Goal: Task Accomplishment & Management: Complete application form

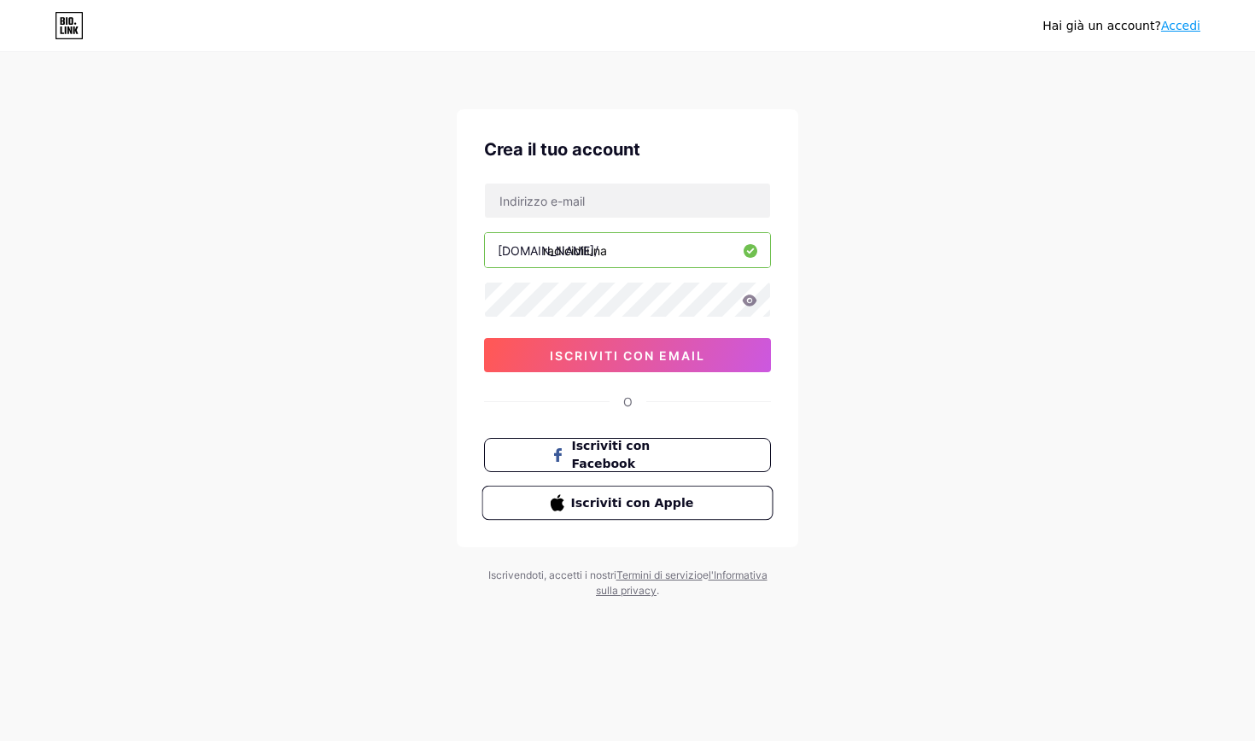
click at [613, 504] on span "Iscriviti con Apple" at bounding box center [638, 503] width 134 height 18
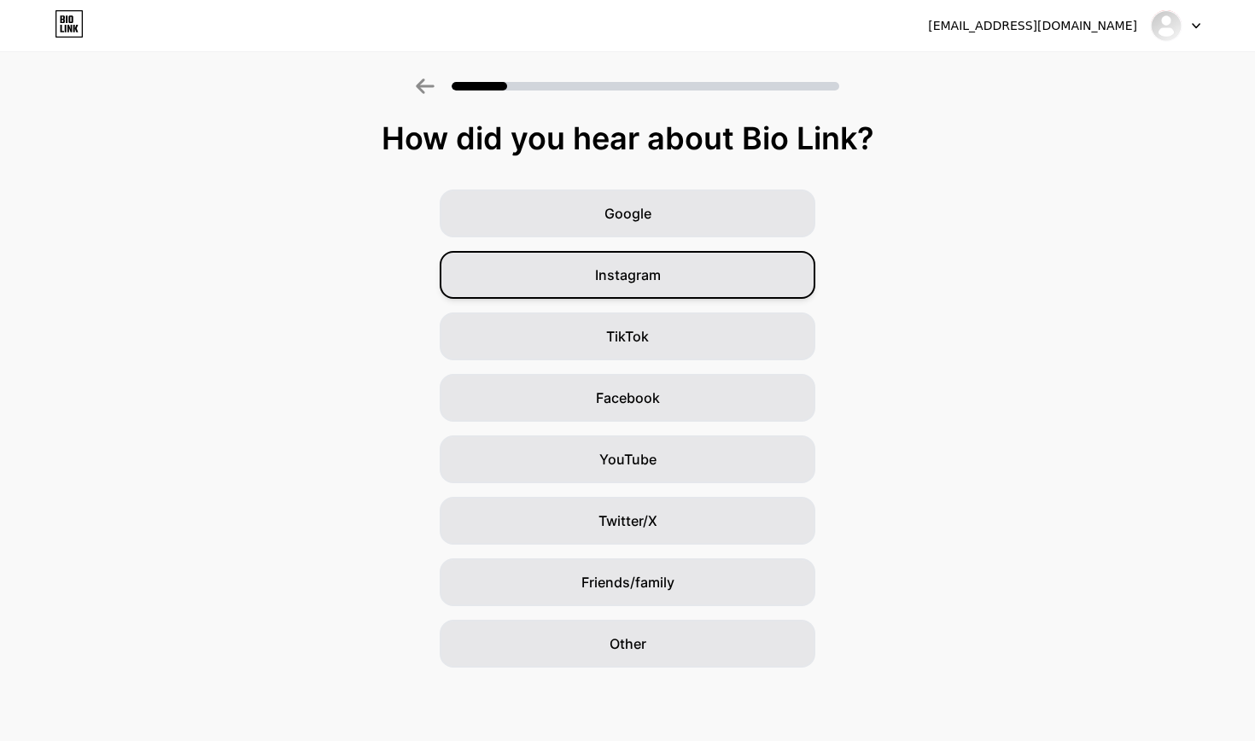
click at [653, 279] on span "Instagram" at bounding box center [628, 275] width 66 height 20
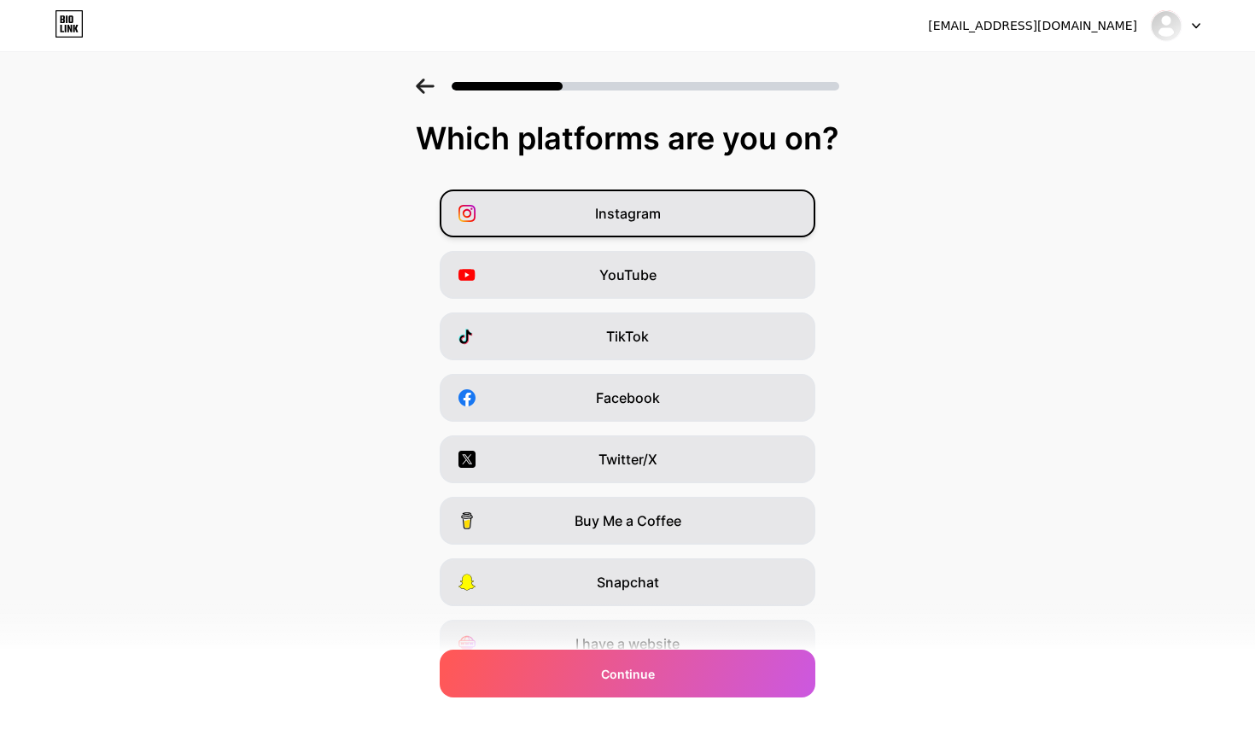
click at [668, 219] on div "Instagram" at bounding box center [628, 214] width 376 height 48
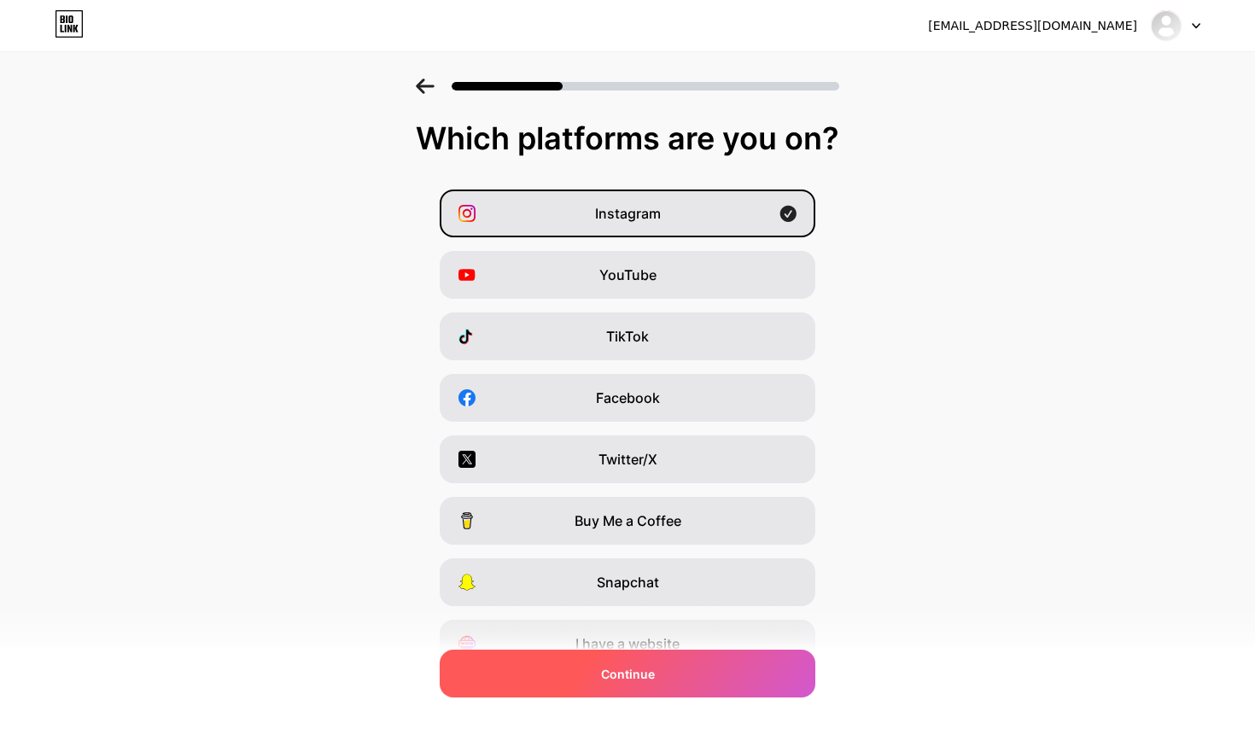
click at [608, 679] on span "Continue" at bounding box center [628, 674] width 54 height 18
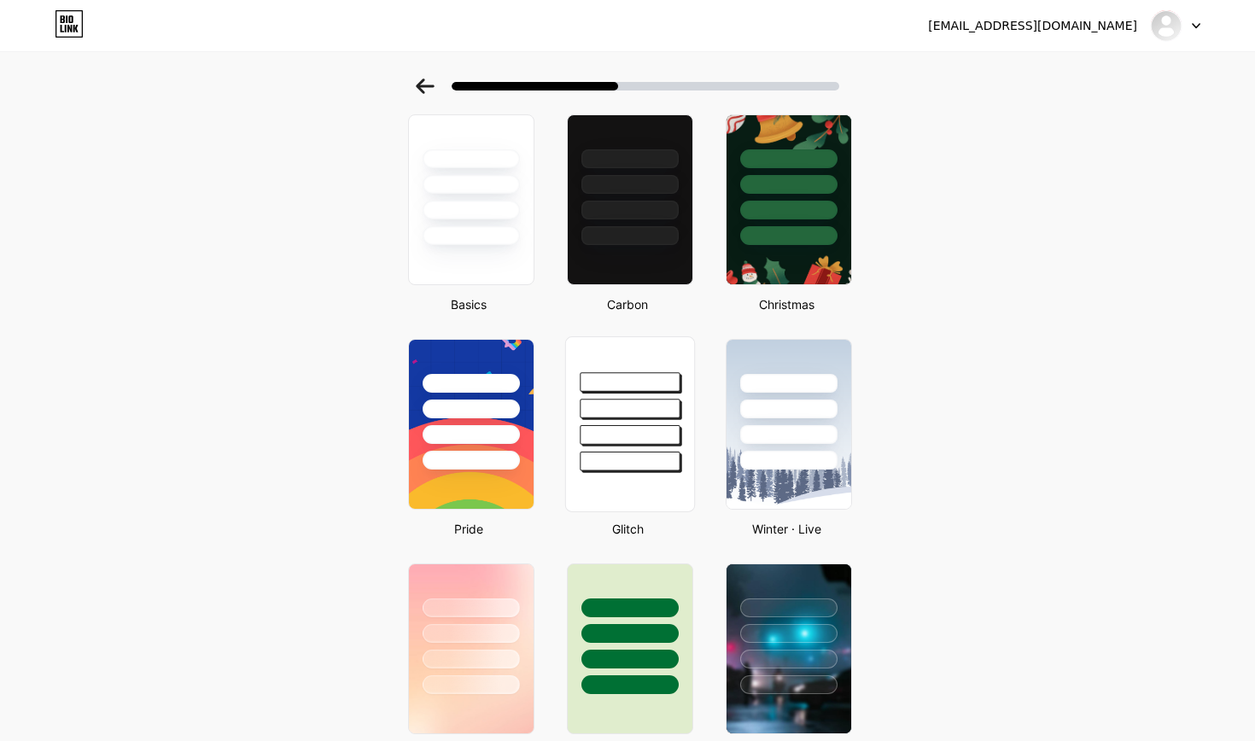
scroll to position [55, 0]
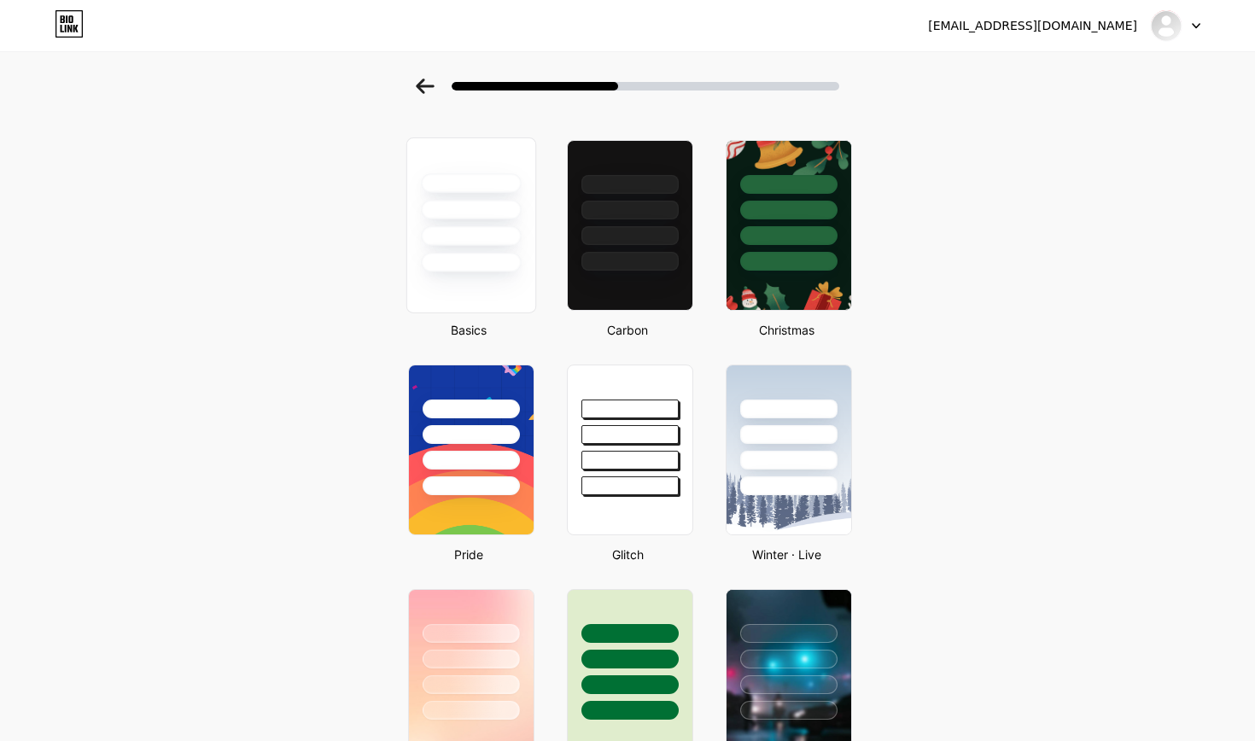
click at [484, 263] on div at bounding box center [471, 263] width 100 height 20
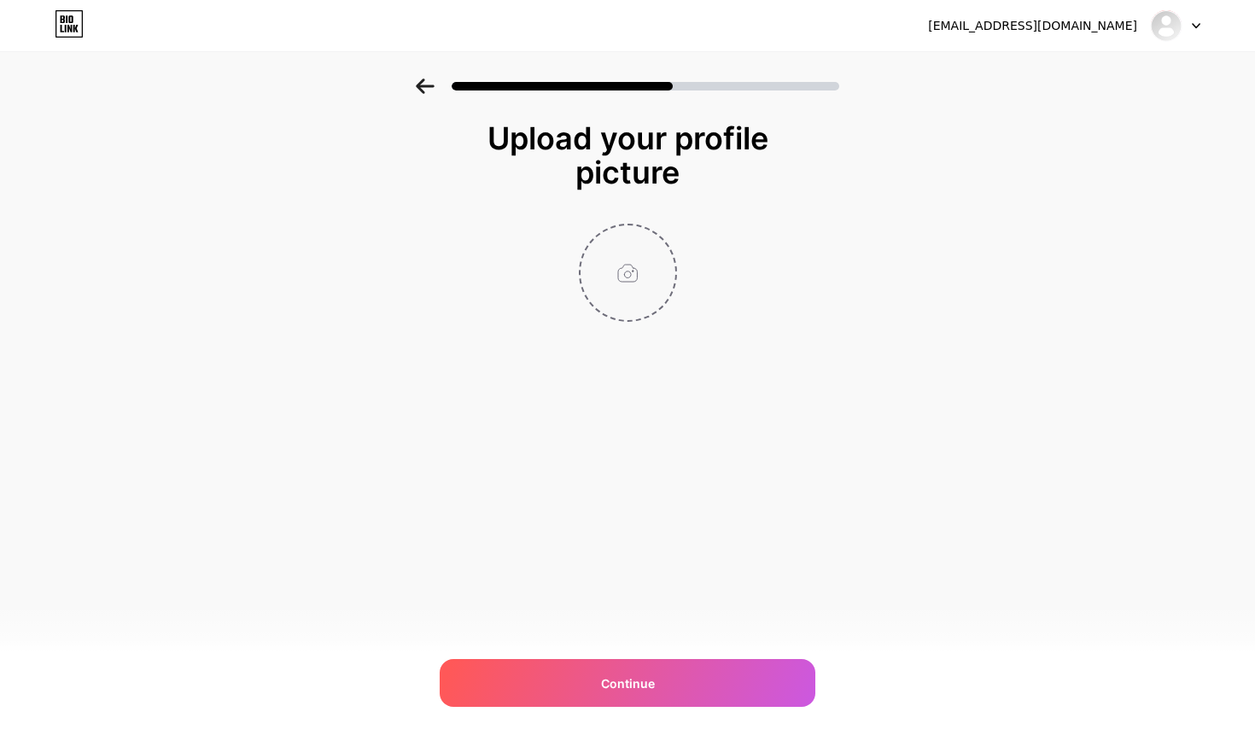
click at [632, 280] on input "file" at bounding box center [628, 272] width 95 height 95
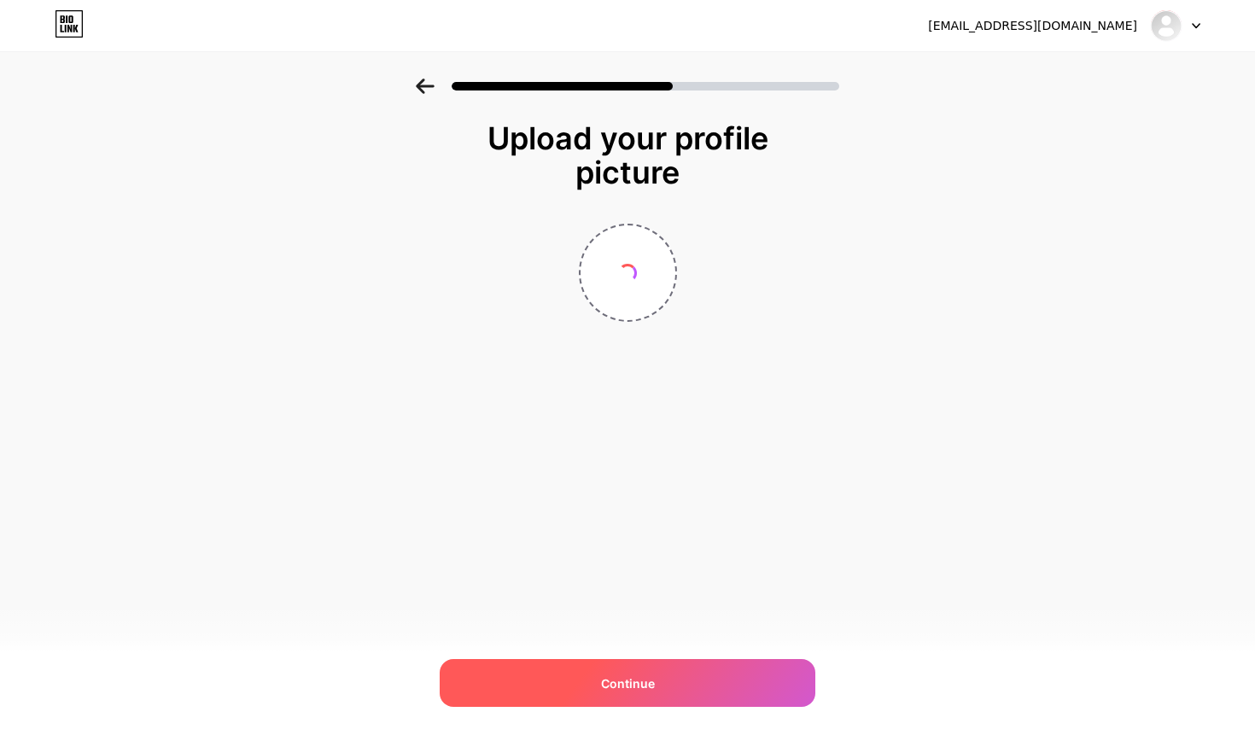
click at [665, 687] on div "Continue" at bounding box center [628, 683] width 376 height 48
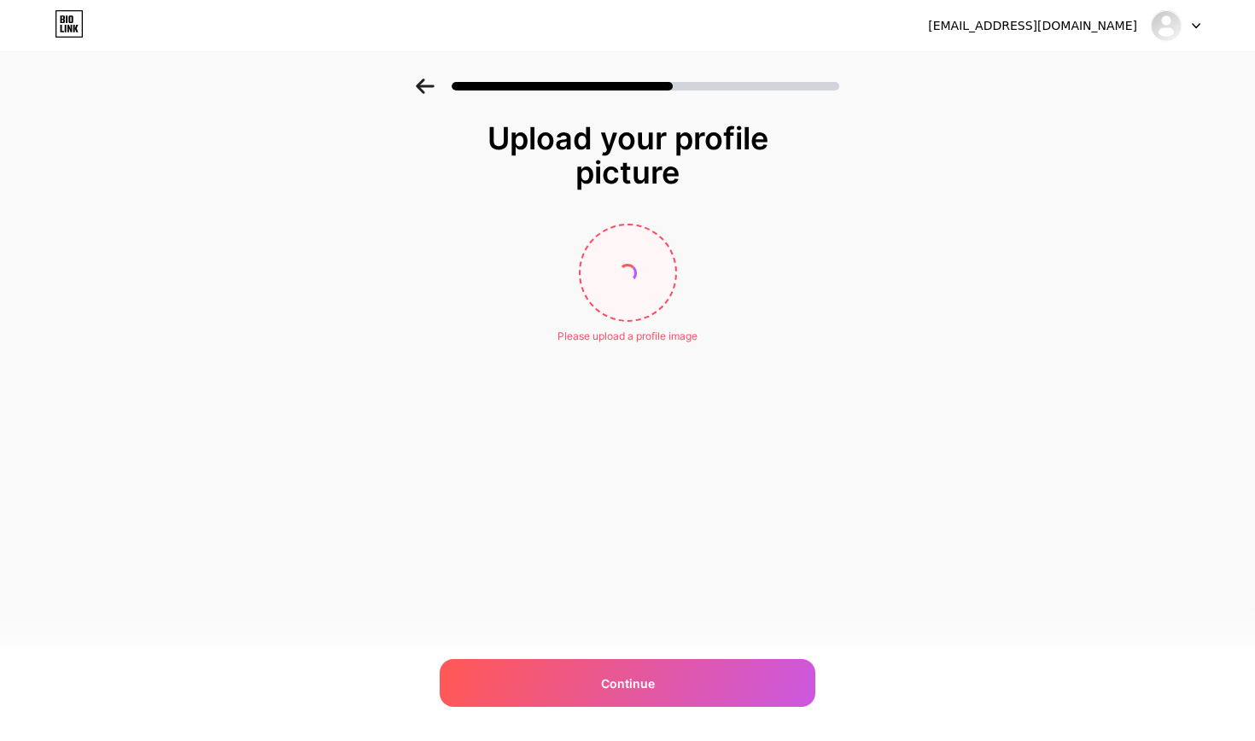
click at [610, 275] on input "file" at bounding box center [628, 272] width 95 height 95
type input "C:\fakepath\_DSF9113.jpg"
click at [423, 85] on icon at bounding box center [425, 86] width 18 height 15
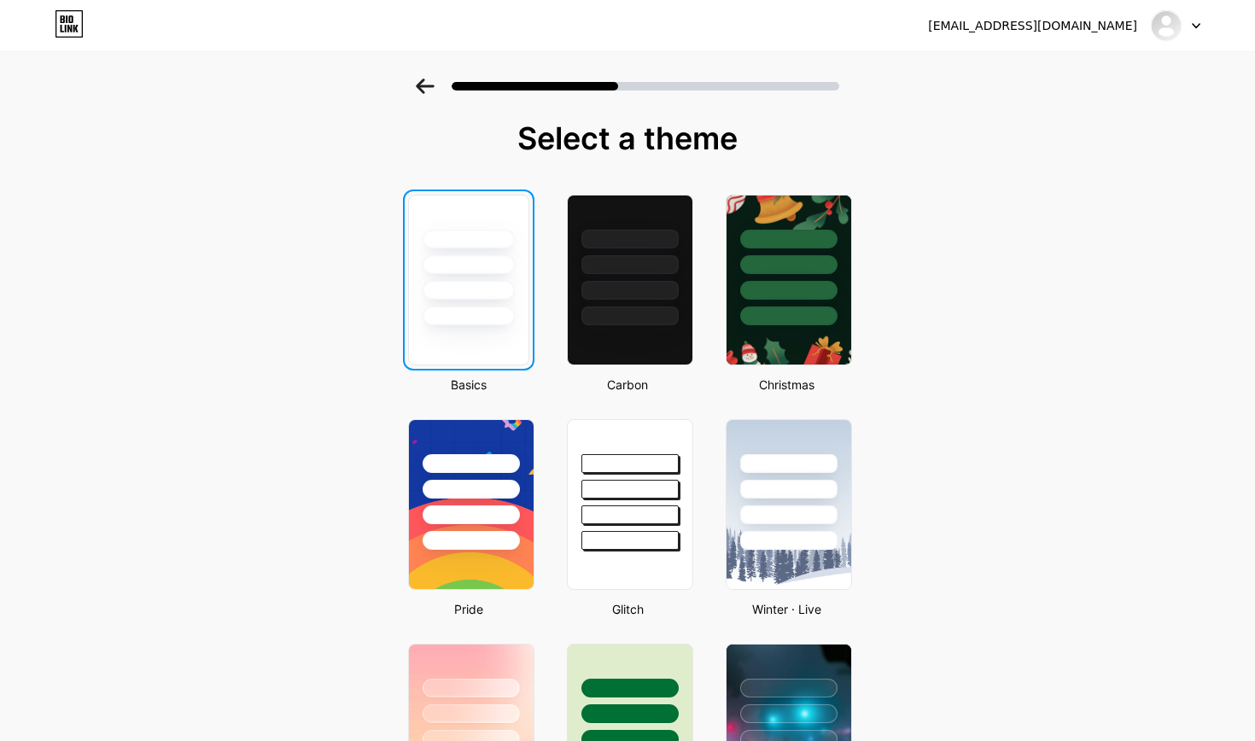
click at [478, 271] on div at bounding box center [469, 264] width 92 height 19
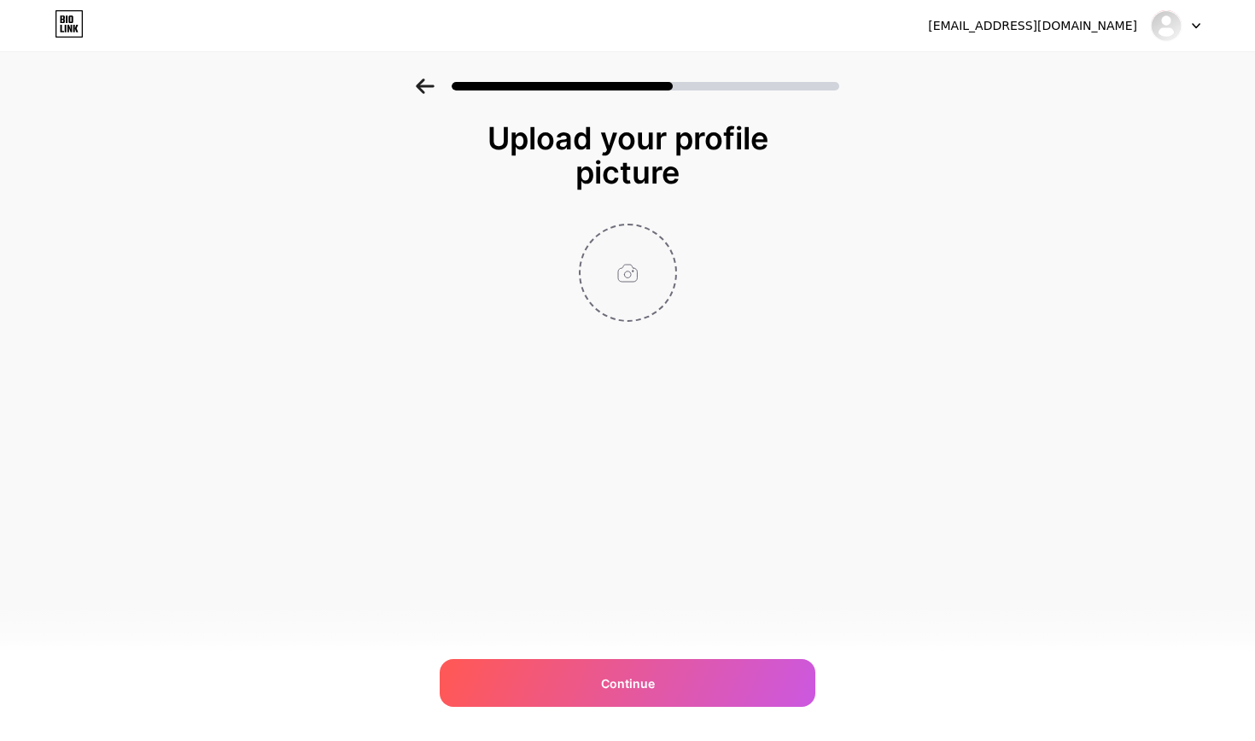
click at [632, 256] on input "file" at bounding box center [628, 272] width 95 height 95
click at [632, 262] on input "file" at bounding box center [628, 272] width 95 height 95
click at [657, 278] on input "file" at bounding box center [628, 272] width 95 height 95
click at [1171, 124] on div "Upload your profile picture Upload Error Continue" at bounding box center [627, 254] width 1255 height 351
click at [605, 265] on input "file" at bounding box center [628, 272] width 95 height 95
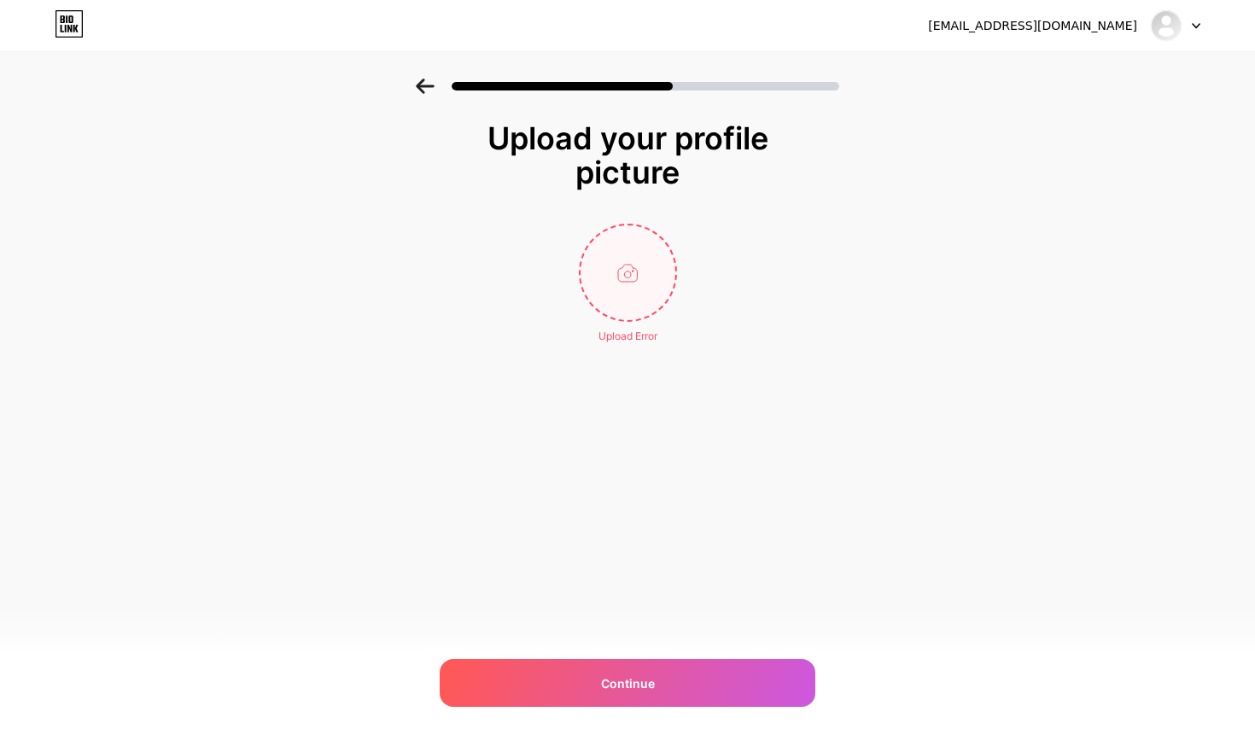
click at [590, 262] on input "file" at bounding box center [628, 272] width 95 height 95
click at [645, 264] on input "file" at bounding box center [628, 272] width 95 height 95
click at [626, 294] on input "file" at bounding box center [628, 272] width 95 height 95
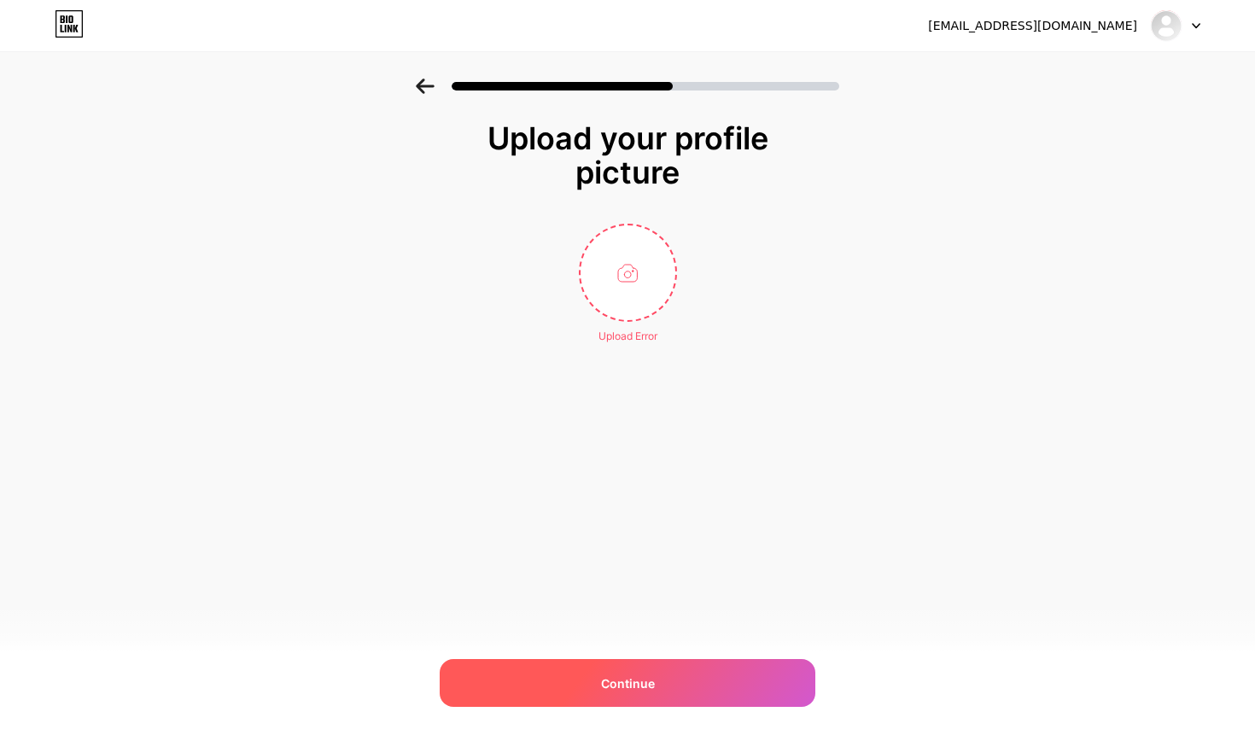
click at [597, 675] on div "Continue" at bounding box center [628, 683] width 376 height 48
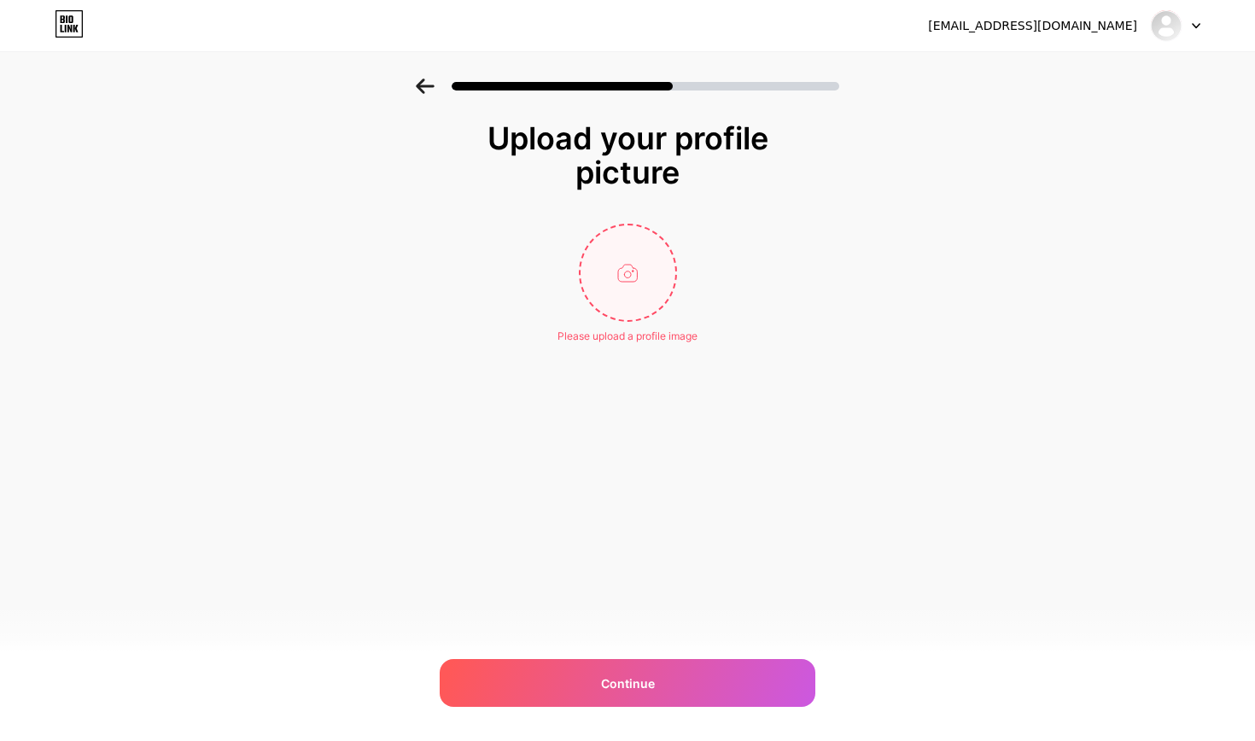
click at [644, 272] on input "file" at bounding box center [628, 272] width 95 height 95
click at [706, 194] on div "Upload your profile picture Please upload a profile image Continue" at bounding box center [628, 232] width 342 height 223
click at [659, 250] on input "file" at bounding box center [628, 272] width 95 height 95
type input "C:\fakepath\UYG.png"
click at [666, 237] on icon at bounding box center [666, 236] width 6 height 6
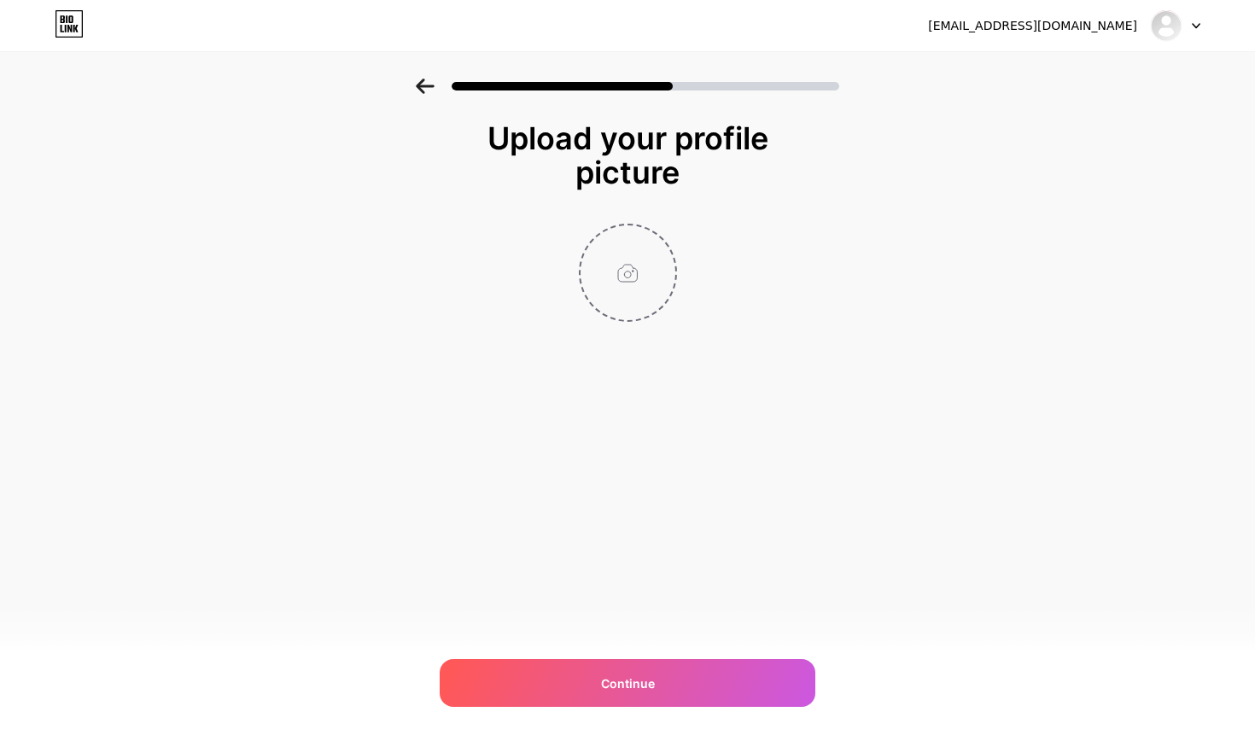
click at [640, 256] on input "file" at bounding box center [628, 272] width 95 height 95
click at [627, 243] on input "file" at bounding box center [628, 272] width 95 height 95
click at [618, 276] on input "file" at bounding box center [628, 272] width 95 height 95
click at [629, 293] on input "file" at bounding box center [628, 272] width 95 height 95
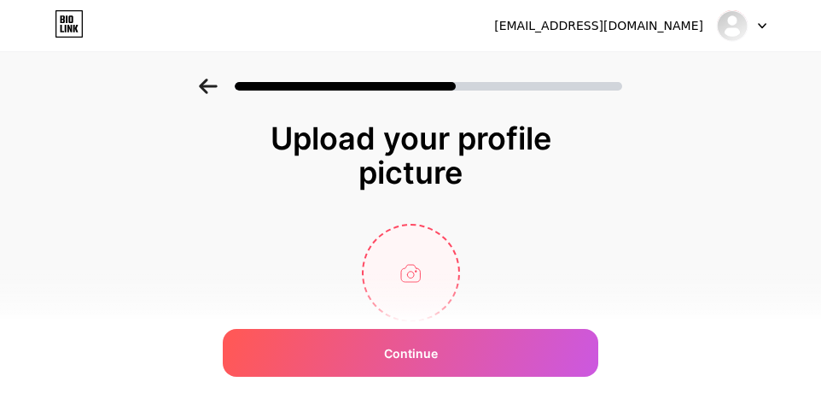
click at [396, 256] on input "file" at bounding box center [411, 272] width 95 height 95
type input "C:\fakepath\cfgh.jpg"
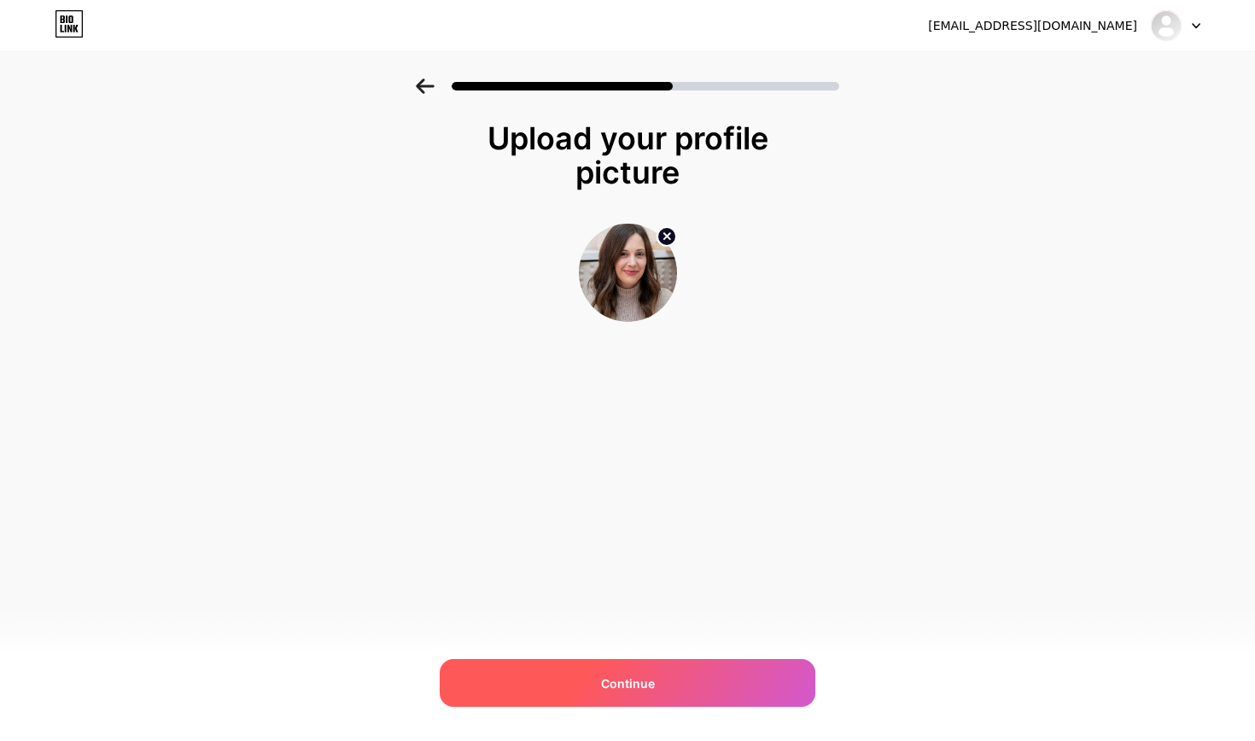
click at [627, 701] on div "Continue" at bounding box center [628, 683] width 376 height 48
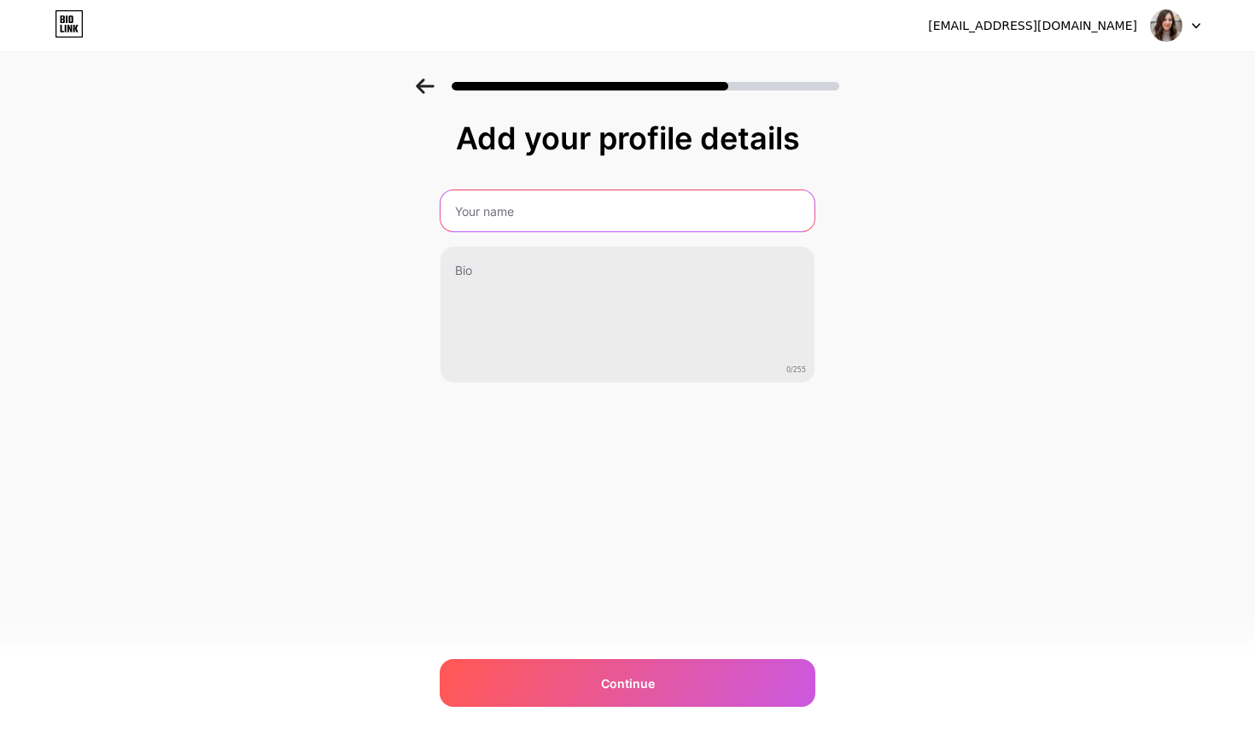
click at [643, 212] on input "text" at bounding box center [628, 210] width 374 height 41
type input "Radici di Luna - [PERSON_NAME]"
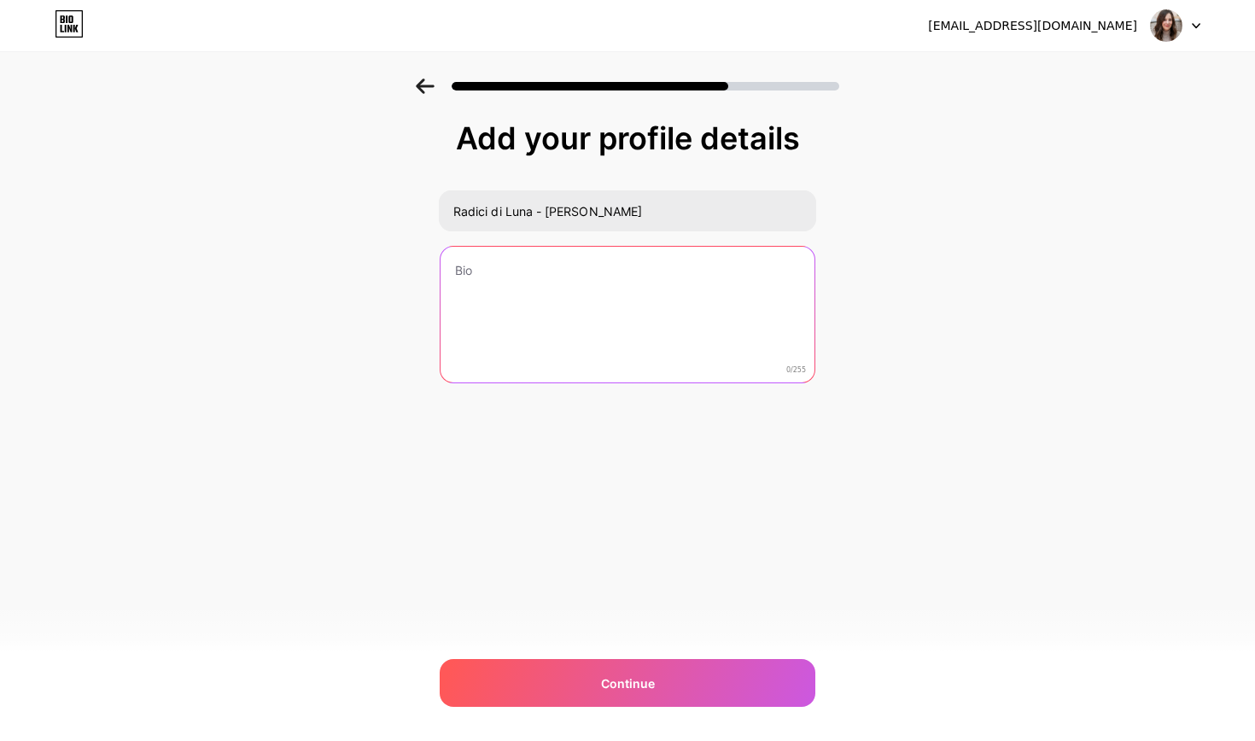
click at [640, 310] on textarea at bounding box center [628, 315] width 374 height 137
type textarea "u"
type textarea "U"
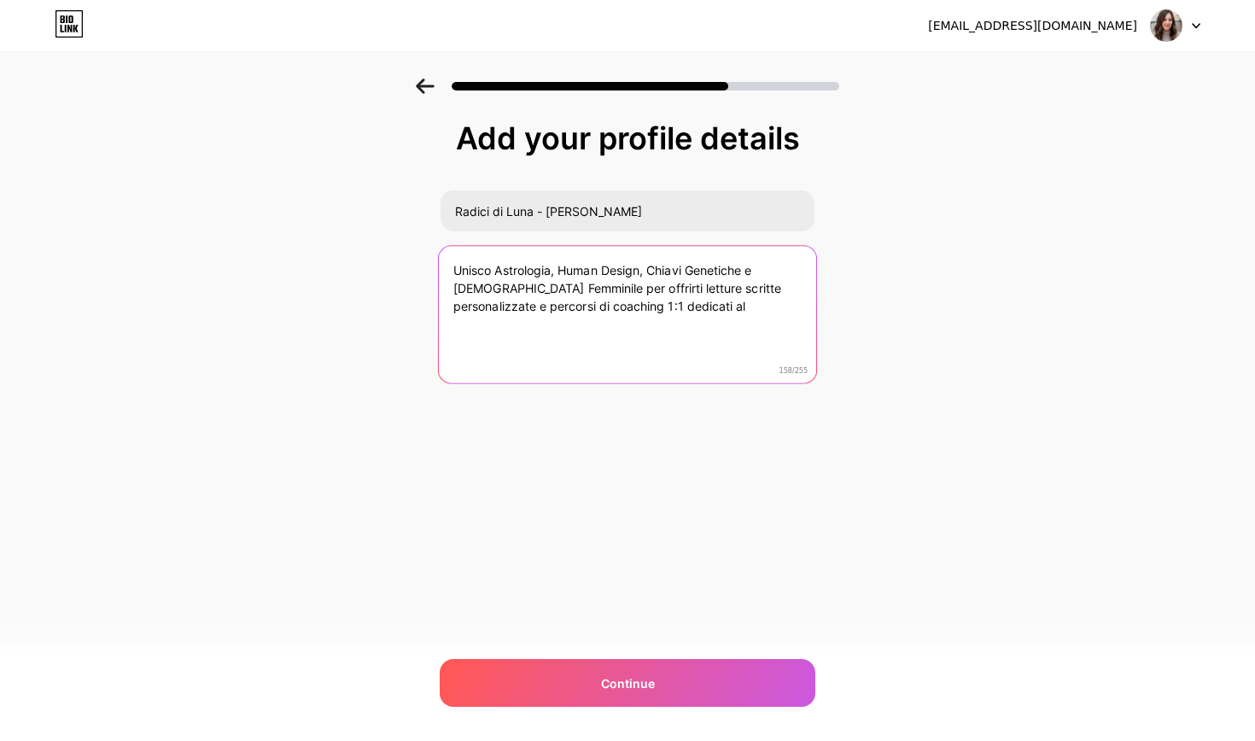
drag, startPoint x: 756, startPoint y: 310, endPoint x: 686, endPoint y: 308, distance: 69.2
click at [686, 308] on textarea "Unisco Astrologia, Human Design, Chiavi Genetiche e [DEMOGRAPHIC_DATA] Femminil…" at bounding box center [627, 315] width 377 height 139
click at [447, 266] on textarea "Unisco Astrologia, Human Design, Chiavi Genetiche e [DEMOGRAPHIC_DATA] Femminil…" at bounding box center [627, 315] width 377 height 139
drag, startPoint x: 650, startPoint y: 328, endPoint x: 692, endPoint y: 305, distance: 47.8
click at [692, 305] on textarea "Unisco Astrologia, Human Design, Chiavi Genetiche e [DEMOGRAPHIC_DATA] Femminil…" at bounding box center [627, 315] width 377 height 139
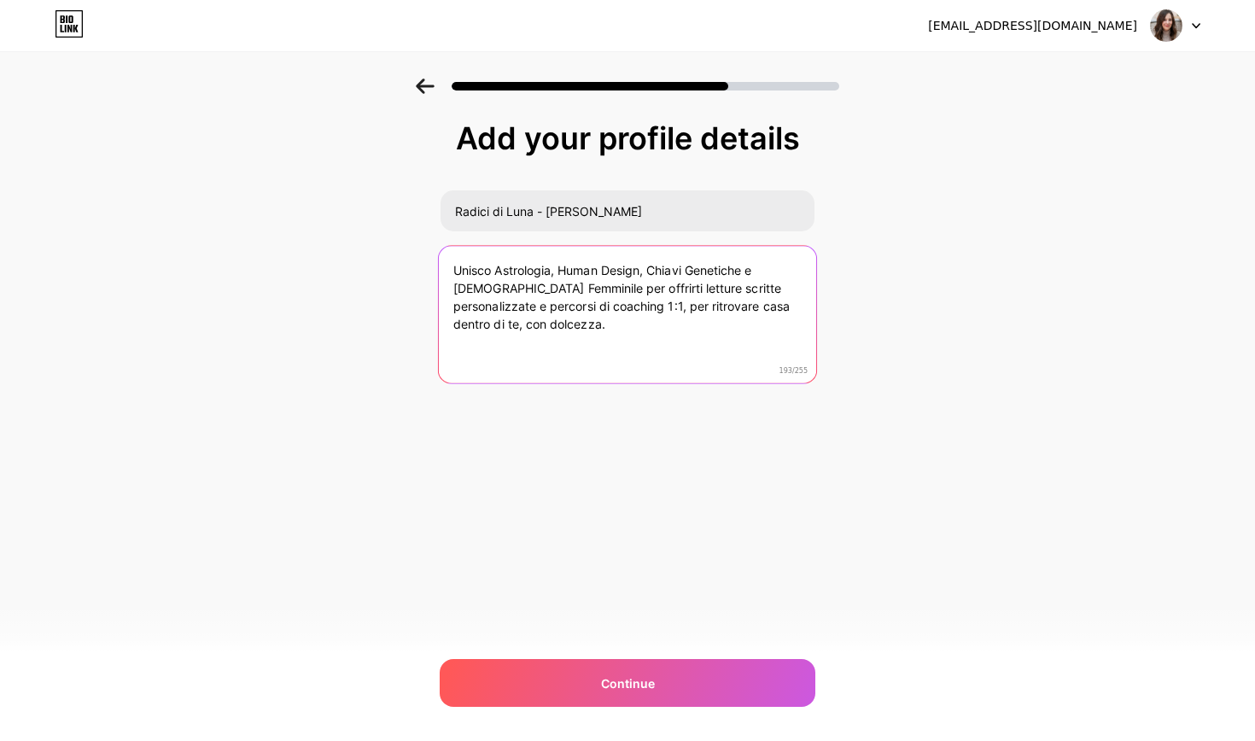
click at [445, 261] on textarea "Unisco Astrologia, Human Design, Chiavi Genetiche e [DEMOGRAPHIC_DATA] Femminil…" at bounding box center [627, 315] width 377 height 139
click at [453, 267] on textarea "Mamma e Spiritual coachUnisco Astrologia, Human Design, Chiavi Genetiche e [DEM…" at bounding box center [627, 315] width 377 height 139
click at [682, 267] on textarea "Sono Giorgia, Mamma e Spiritual coachUnisco Astrologia, Human Design, Chiavi Ge…" at bounding box center [627, 315] width 377 height 139
click at [680, 266] on textarea "Sono Giorgia, Mamma e Spiritual coachUnisco Astrologia, Human Design, Chiavi Ge…" at bounding box center [627, 315] width 377 height 139
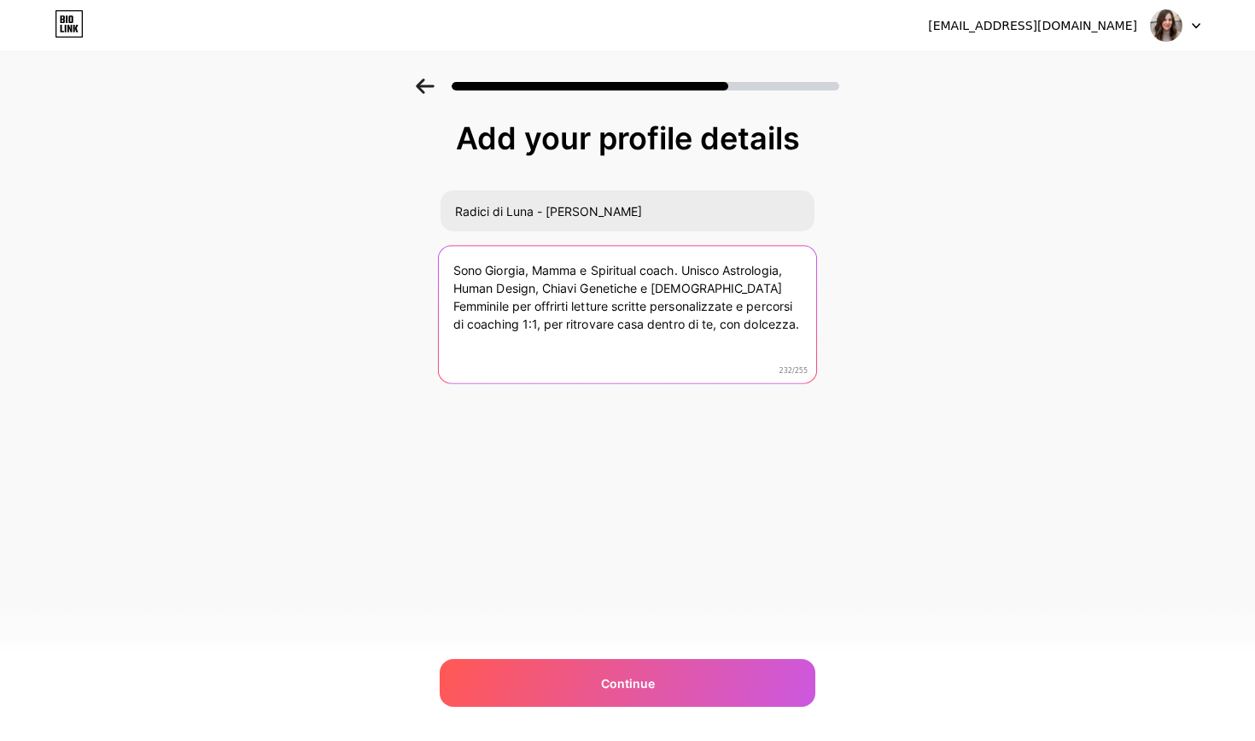
click at [802, 319] on textarea "Sono Giorgia, Mamma e Spiritual coach. Unisco Astrologia, Human Design, Chiavi …" at bounding box center [627, 315] width 377 height 139
click at [529, 326] on textarea "Sono Giorgia, Mamma e Spiritual coach. Unisco Astrologia, Human Design, Chiavi …" at bounding box center [627, 315] width 377 height 139
click at [789, 331] on textarea "Sono Giorgia, Mamma e Spiritual coach. Unisco Astrologia, Human Design, Chiavi …" at bounding box center [627, 315] width 377 height 139
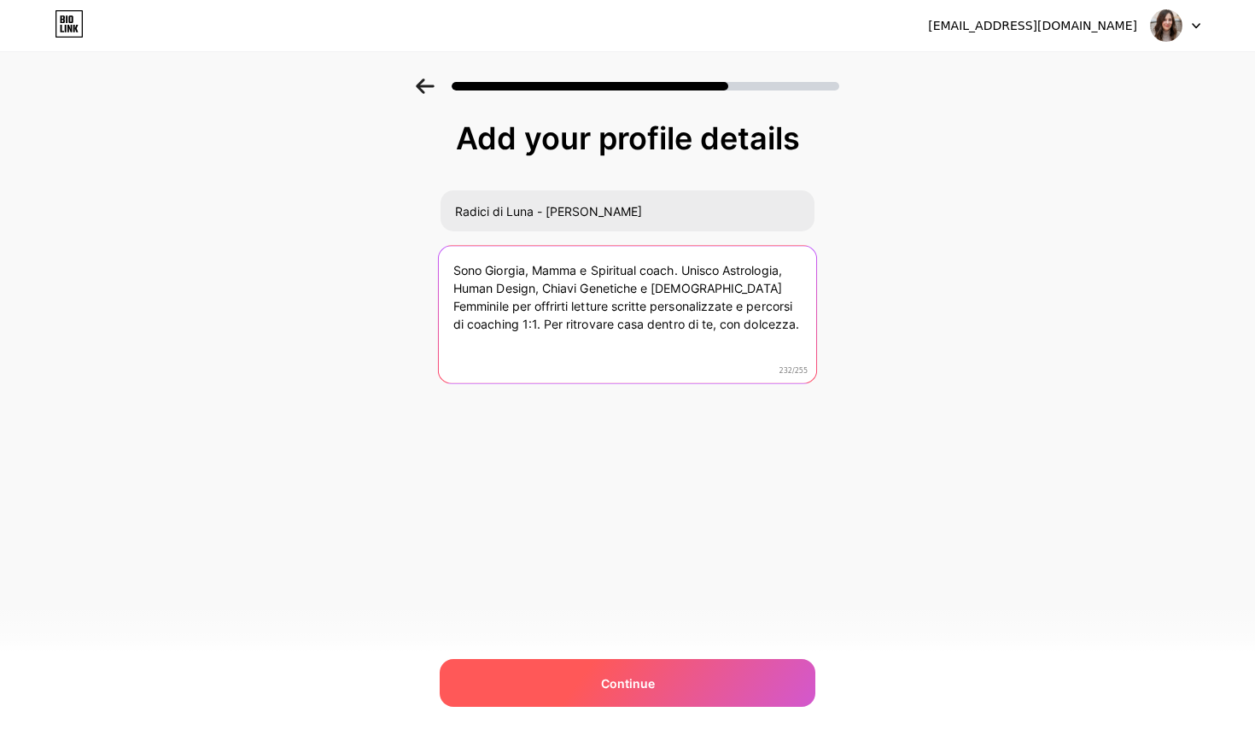
type textarea "Sono Giorgia, Mamma e Spiritual coach. Unisco Astrologia, Human Design, Chiavi …"
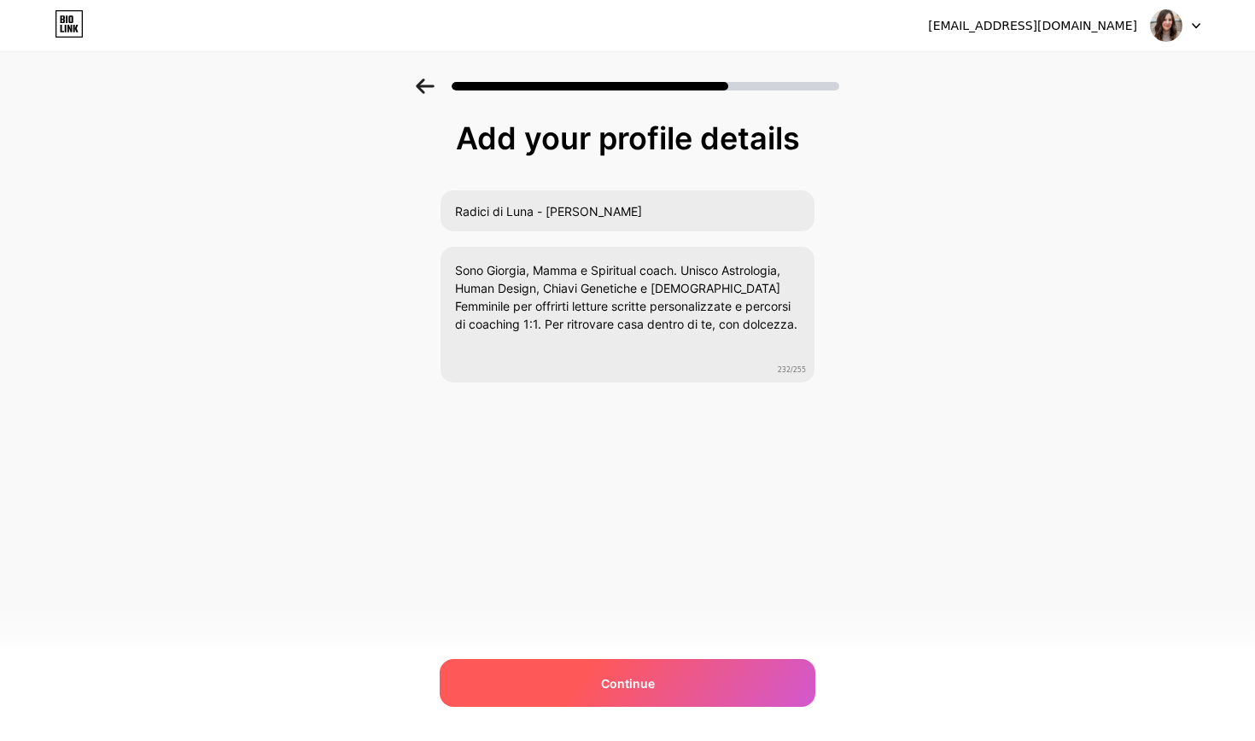
click at [696, 672] on div "Continue" at bounding box center [628, 683] width 376 height 48
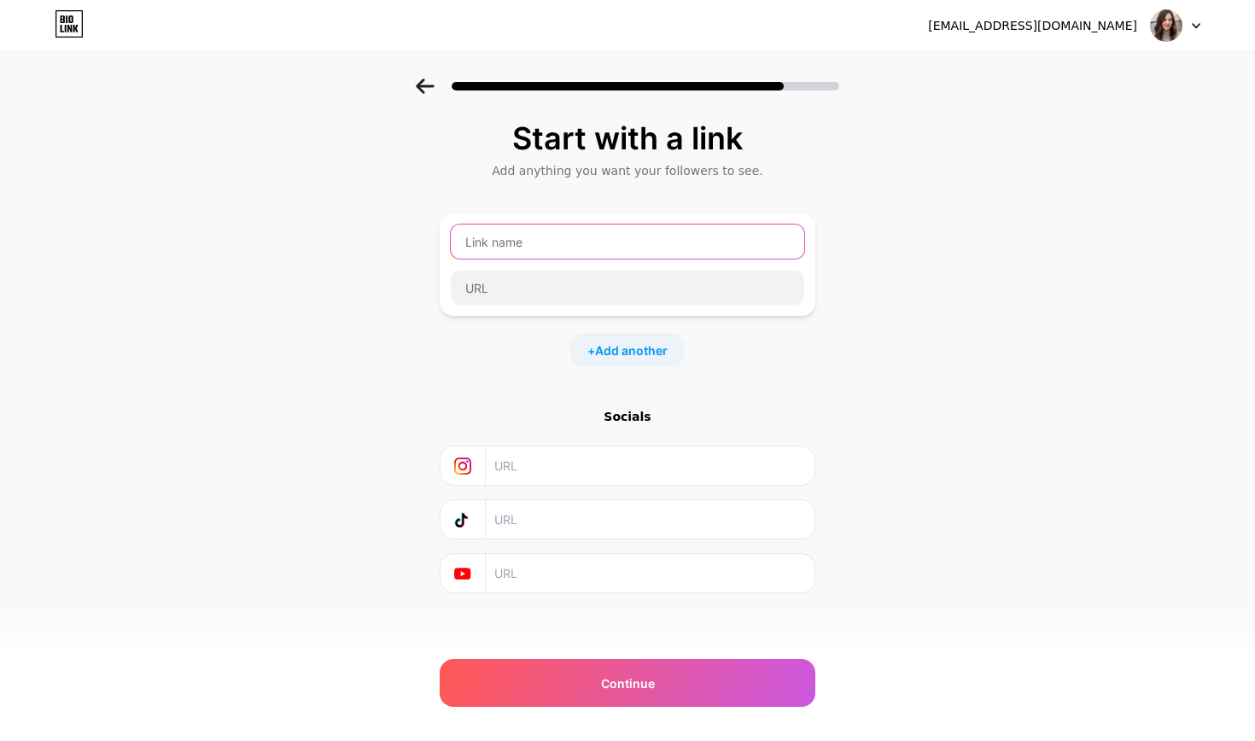
click at [584, 252] on input "text" at bounding box center [627, 242] width 353 height 34
click at [512, 453] on input "text" at bounding box center [649, 466] width 310 height 38
click at [503, 253] on input "text" at bounding box center [627, 242] width 353 height 34
click at [653, 349] on span "Add another" at bounding box center [631, 351] width 73 height 18
click at [591, 234] on input "text" at bounding box center [627, 242] width 353 height 34
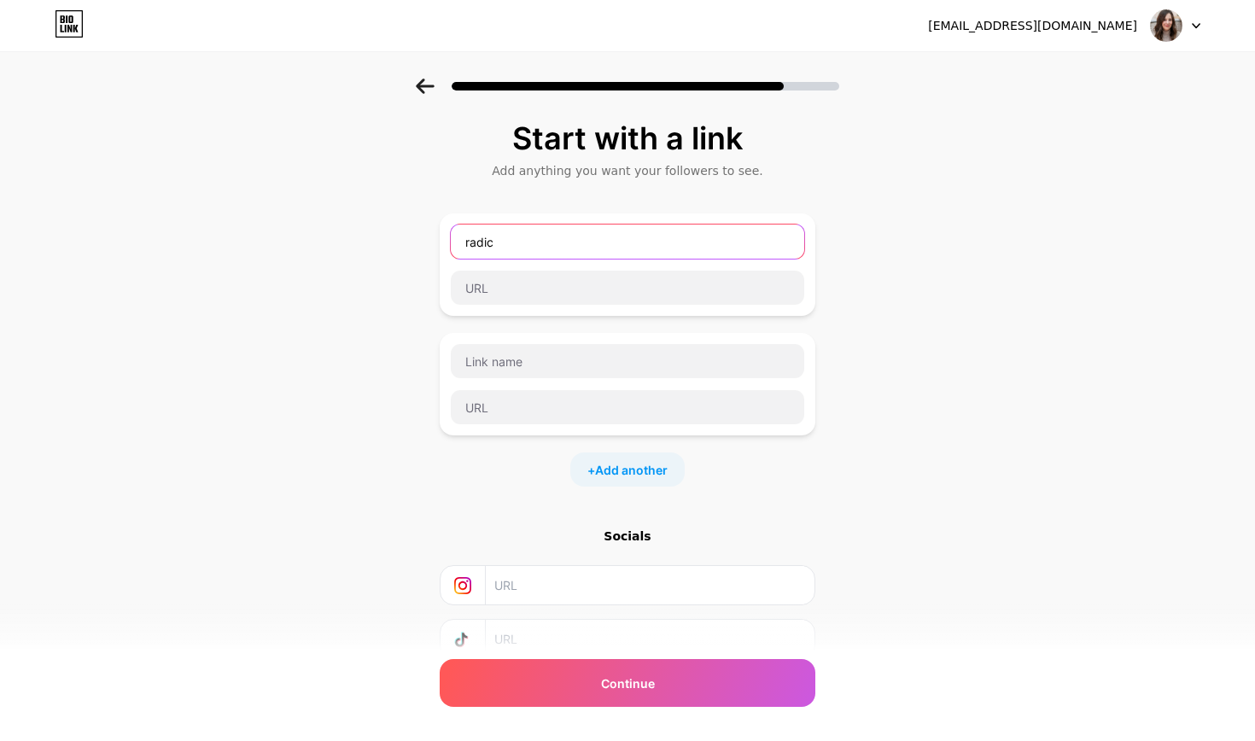
type input "radio"
